Goal: Task Accomplishment & Management: Use online tool/utility

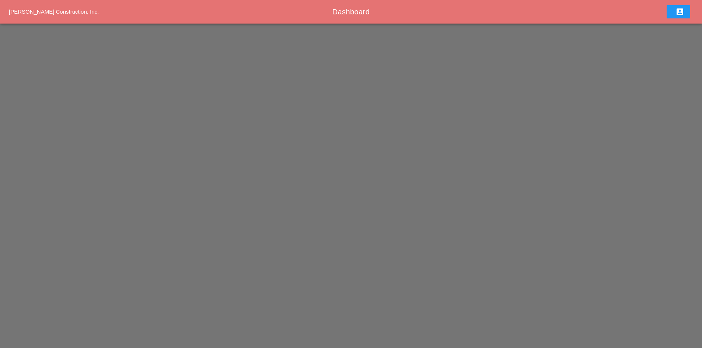
click at [676, 10] on icon "account_box" at bounding box center [680, 11] width 9 height 9
click at [672, 18] on link "Home" at bounding box center [680, 14] width 35 height 18
click at [77, 11] on span "[PERSON_NAME] Construction, Inc." at bounding box center [54, 11] width 90 height 6
click at [358, 9] on span "Dashboard" at bounding box center [351, 12] width 37 height 8
click at [361, 15] on span "Dashboard" at bounding box center [351, 12] width 37 height 8
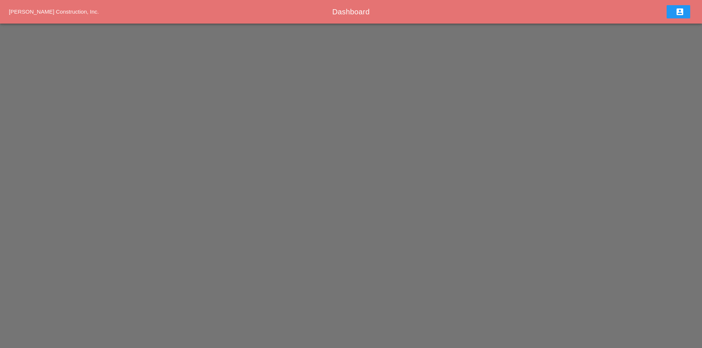
click at [676, 10] on icon "account_box" at bounding box center [680, 11] width 9 height 9
click at [676, 12] on div "Home" at bounding box center [680, 14] width 23 height 9
click at [504, 17] on div "Dashboard" at bounding box center [351, 11] width 456 height 11
click at [45, 8] on span "[PERSON_NAME] Construction, Inc." at bounding box center [54, 11] width 90 height 6
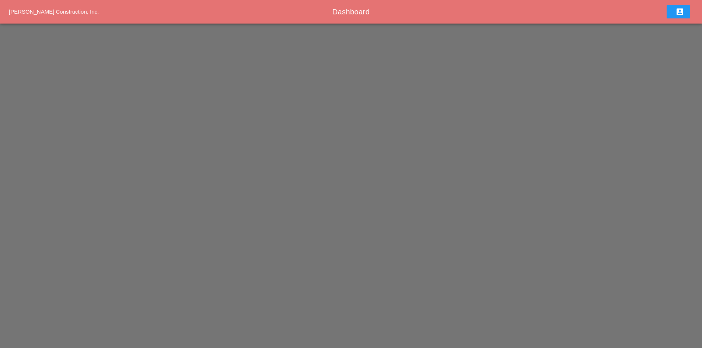
click at [45, 8] on span "[PERSON_NAME] Construction, Inc." at bounding box center [54, 11] width 90 height 6
click at [688, 8] on button "account_box" at bounding box center [679, 11] width 24 height 13
click at [679, 19] on link "Home" at bounding box center [680, 14] width 35 height 18
click at [677, 14] on icon "account_box" at bounding box center [680, 11] width 9 height 9
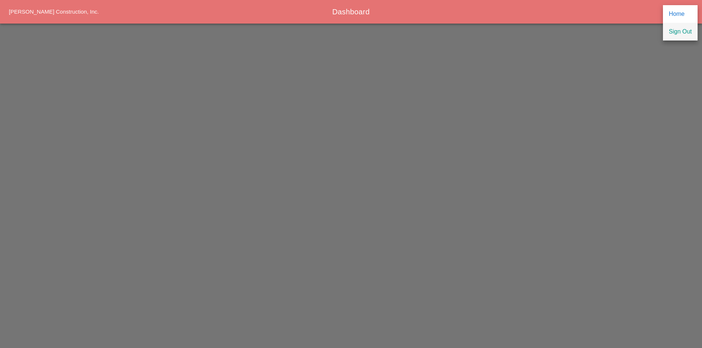
click at [681, 30] on div "Sign Out" at bounding box center [680, 31] width 23 height 9
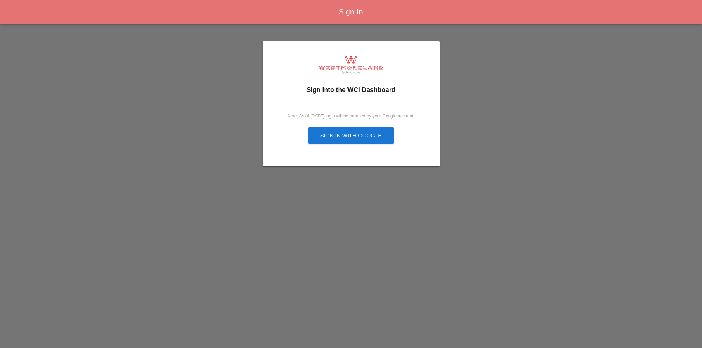
click at [381, 131] on button "Sign in with Google" at bounding box center [352, 136] width 86 height 16
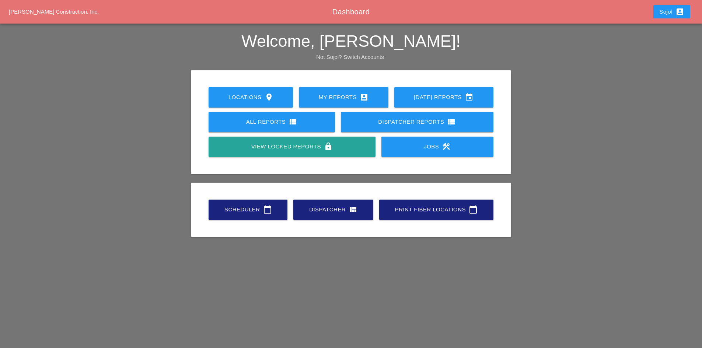
click at [226, 202] on link "Scheduler calendar_today" at bounding box center [248, 210] width 79 height 20
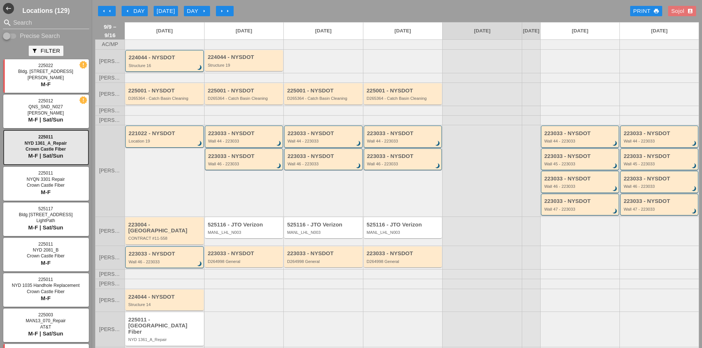
scroll to position [17, 0]
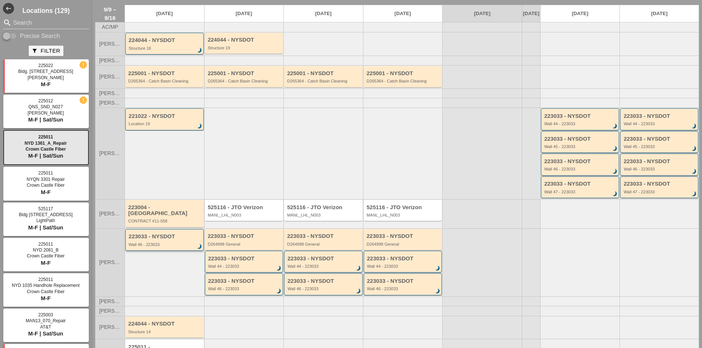
click at [172, 240] on div "223033 - NYSDOT Wall 46 - 223033 brightness_3" at bounding box center [165, 240] width 73 height 13
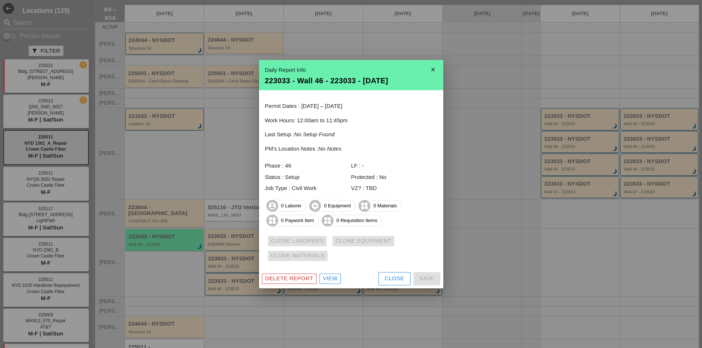
click at [389, 277] on div "Close" at bounding box center [395, 279] width 20 height 8
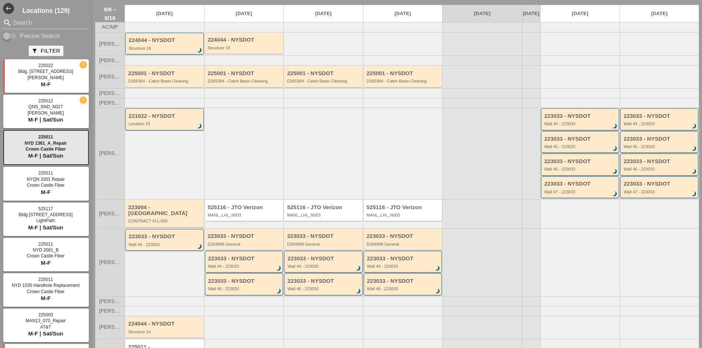
scroll to position [0, 0]
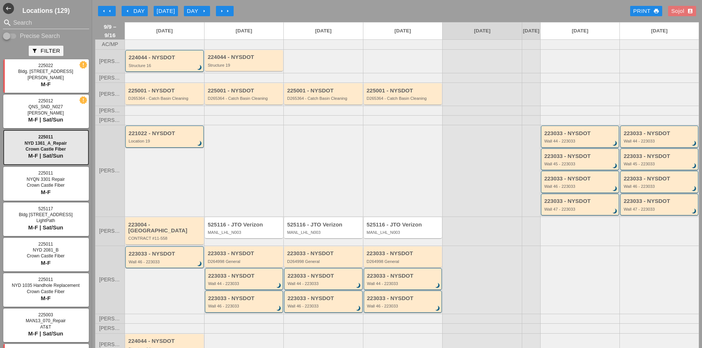
click at [127, 7] on div "arrow_left Day" at bounding box center [135, 11] width 20 height 8
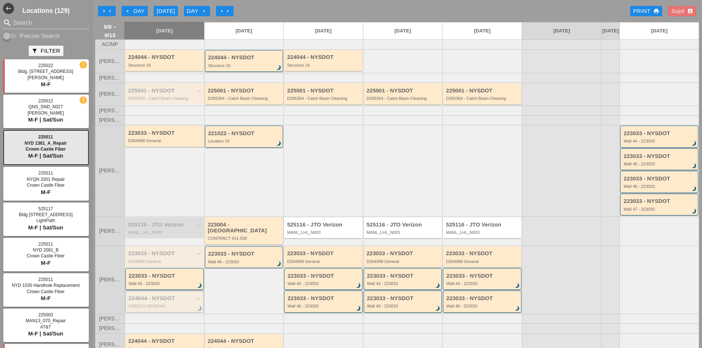
click at [169, 275] on div "223033 - NYSDOT" at bounding box center [165, 276] width 73 height 6
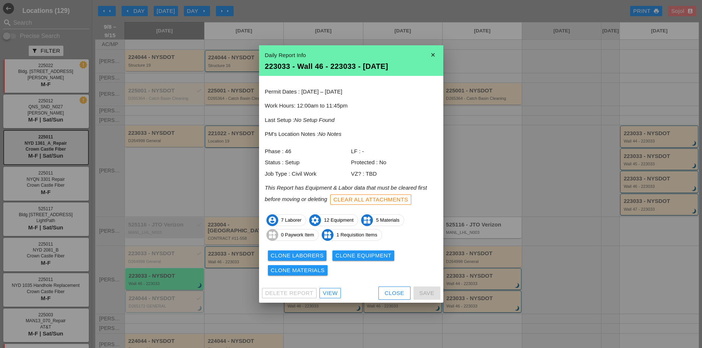
click at [387, 295] on div "Close" at bounding box center [395, 293] width 20 height 8
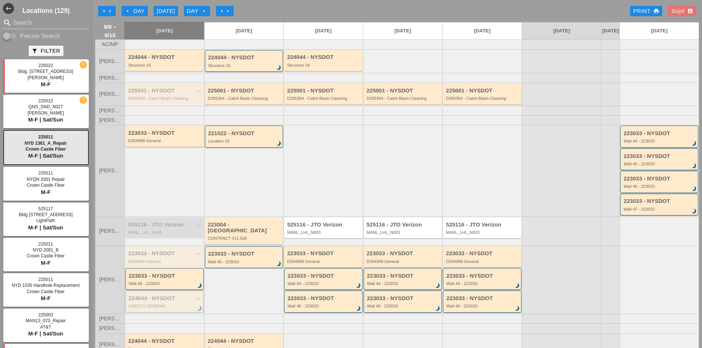
click at [343, 256] on div "223033 - NYSDOT" at bounding box center [324, 254] width 74 height 6
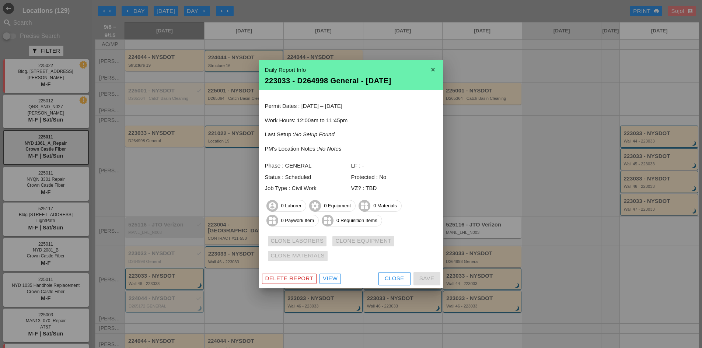
click at [388, 274] on button "Close" at bounding box center [395, 278] width 32 height 13
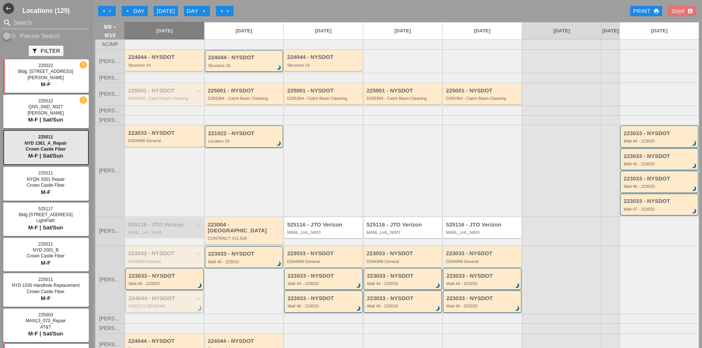
click at [147, 253] on div "223033 - NYSDOT check" at bounding box center [165, 254] width 74 height 6
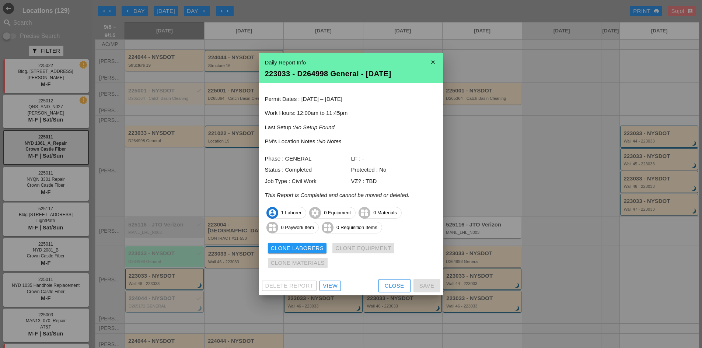
click at [386, 289] on div "Close" at bounding box center [395, 286] width 20 height 8
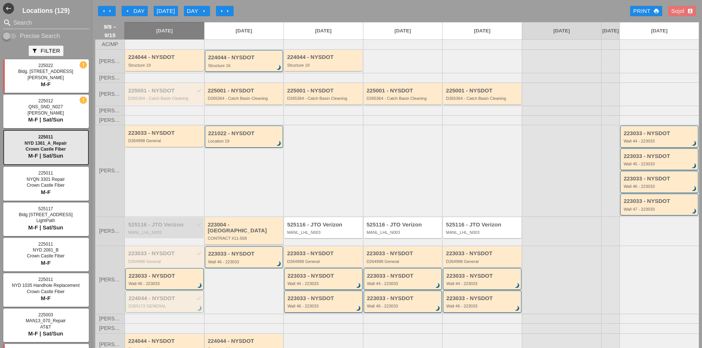
click at [145, 271] on div "223033 - NYSDOT Wall 46 - 223033 brightness_3" at bounding box center [164, 279] width 79 height 22
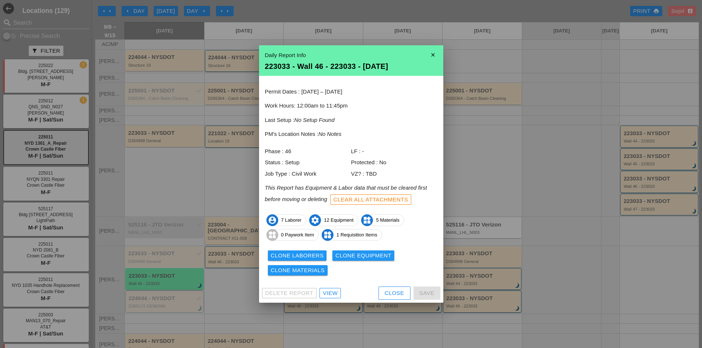
click at [316, 257] on div "Clone Laborers" at bounding box center [297, 256] width 53 height 8
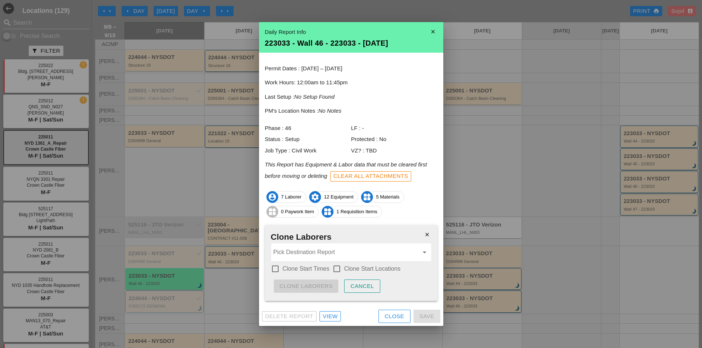
click at [299, 267] on label "Clone Start Times" at bounding box center [306, 268] width 47 height 7
checkbox input "true"
click at [430, 233] on icon "close" at bounding box center [427, 234] width 15 height 15
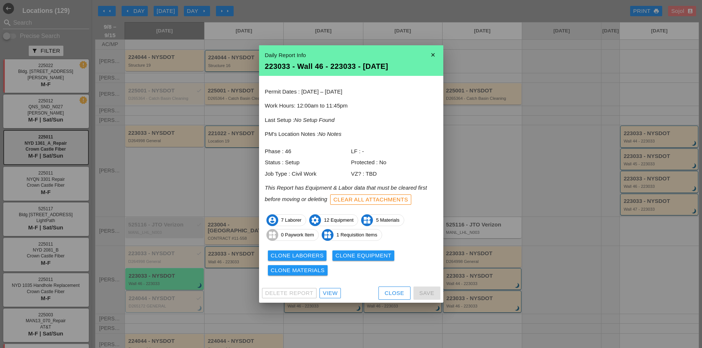
click at [391, 285] on div "Delete Report View Close Save" at bounding box center [351, 293] width 184 height 19
click at [389, 290] on div "Close" at bounding box center [395, 293] width 20 height 8
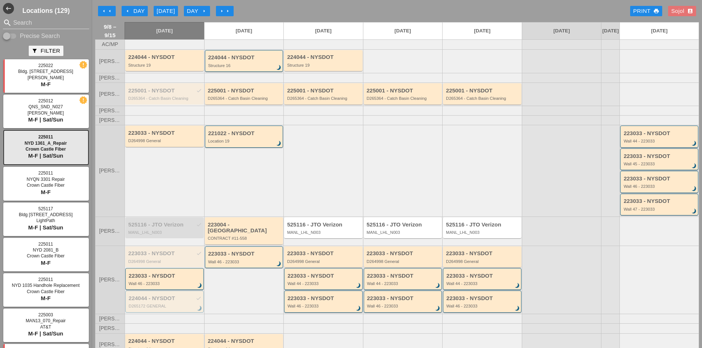
click at [27, 16] on div "Locations (129) search Search Precise Search filter_alt Filter 225022 Bldg. [ST…" at bounding box center [46, 174] width 92 height 348
click at [29, 22] on input "Search" at bounding box center [46, 23] width 66 height 12
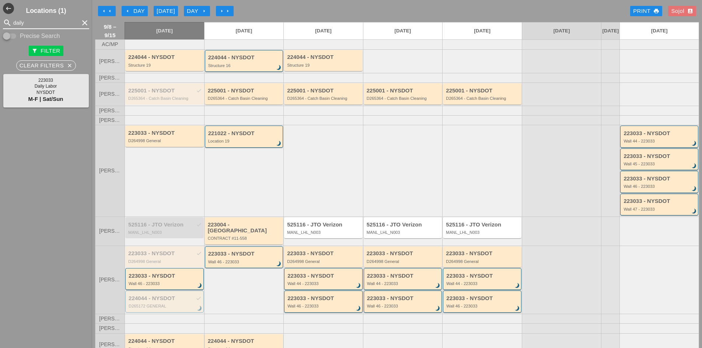
type input "daily"
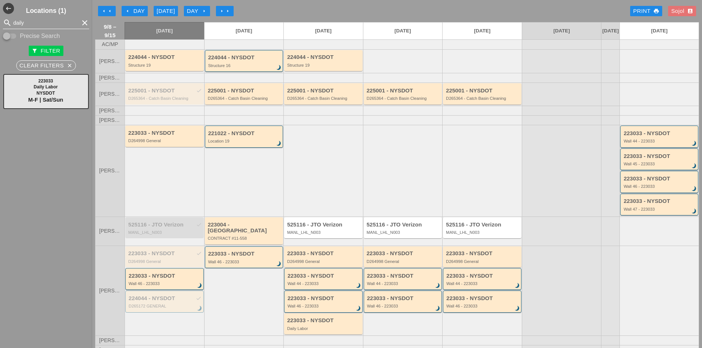
click at [80, 21] on icon "clear" at bounding box center [84, 22] width 9 height 9
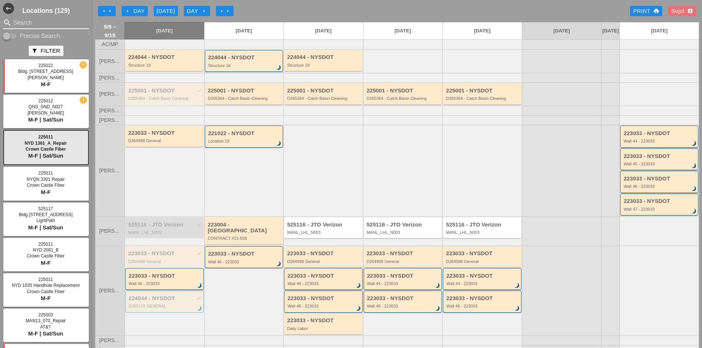
click at [38, 21] on input "Search" at bounding box center [46, 23] width 66 height 12
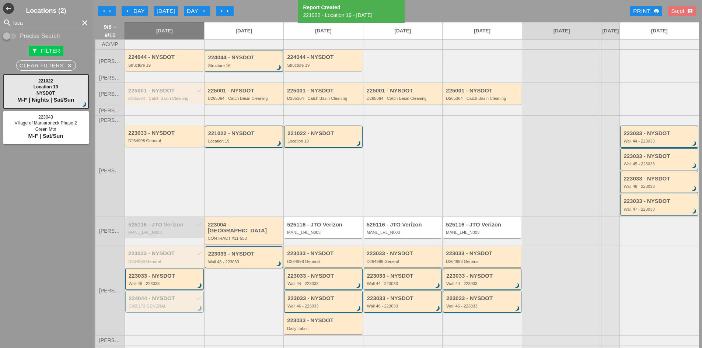
click at [50, 22] on input "loca" at bounding box center [46, 23] width 66 height 12
click at [23, 24] on input "loca" at bounding box center [46, 23] width 66 height 12
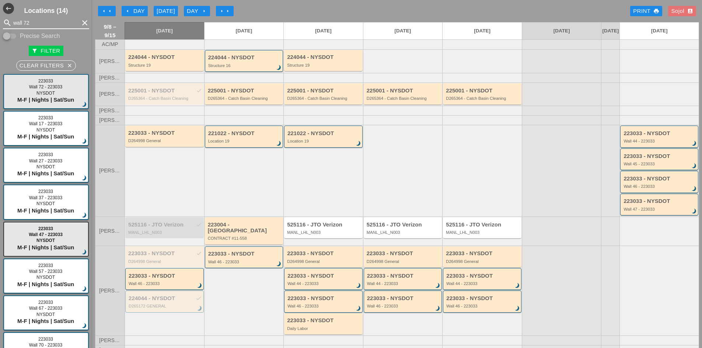
type input "wall 72"
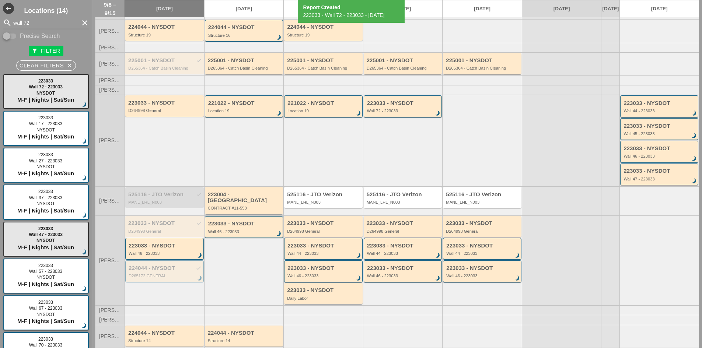
scroll to position [78, 0]
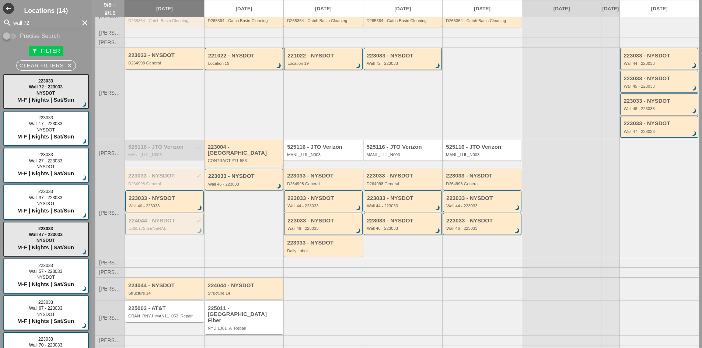
click at [80, 23] on icon "clear" at bounding box center [84, 22] width 9 height 9
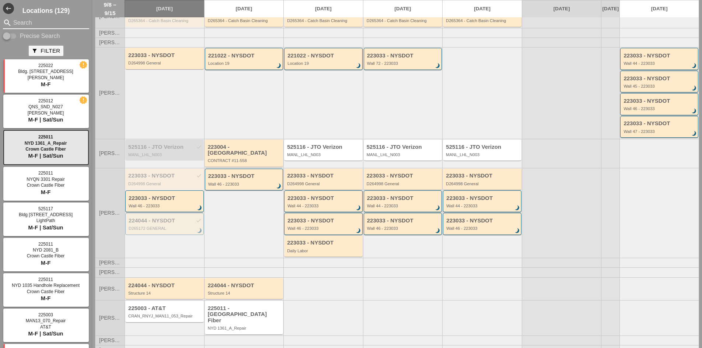
click at [31, 22] on input "Search" at bounding box center [46, 23] width 66 height 12
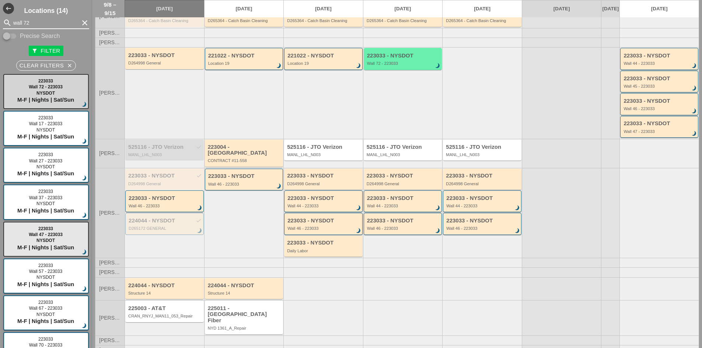
type input "wall 72"
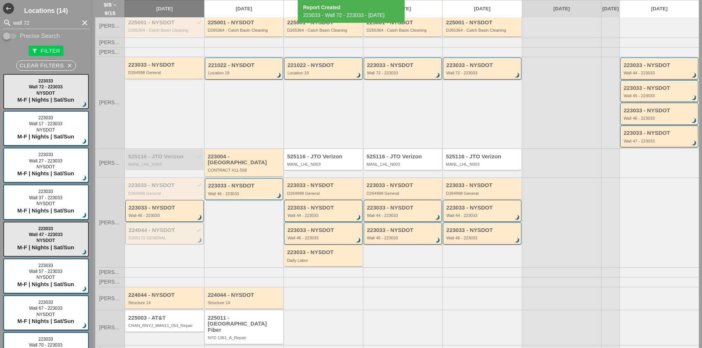
scroll to position [74, 0]
